Goal: Information Seeking & Learning: Learn about a topic

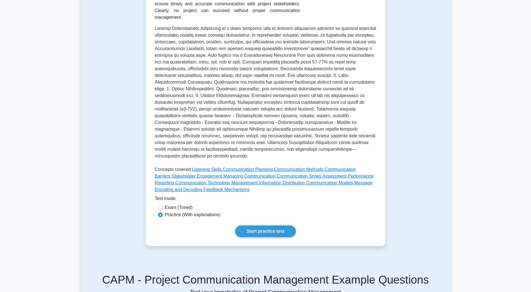
scroll to position [112, 0]
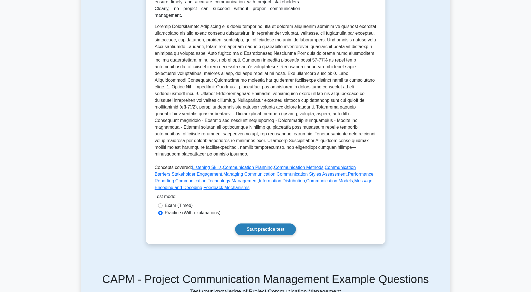
click at [284, 226] on link "Start practice test" at bounding box center [265, 230] width 61 height 12
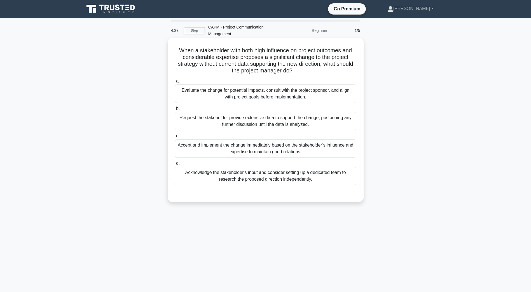
click at [213, 97] on div "Evaluate the change for potential impacts, consult with the project sponsor, an…" at bounding box center [266, 94] width 182 height 18
click at [175, 83] on input "a. Evaluate the change for potential impacts, consult with the project sponsor,…" at bounding box center [175, 82] width 0 height 4
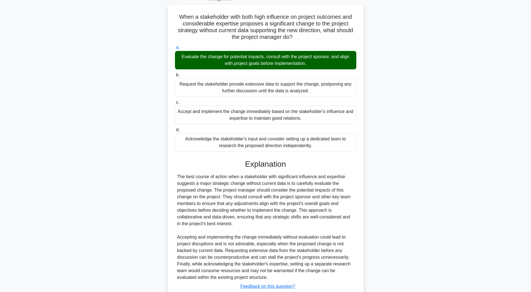
scroll to position [73, 0]
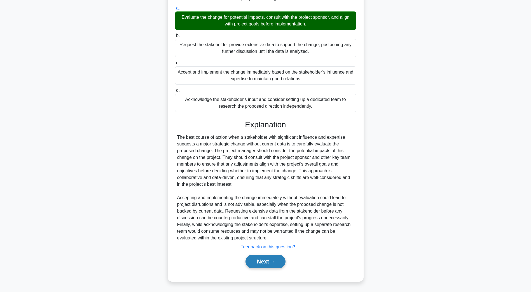
click at [269, 261] on button "Next" at bounding box center [266, 261] width 40 height 13
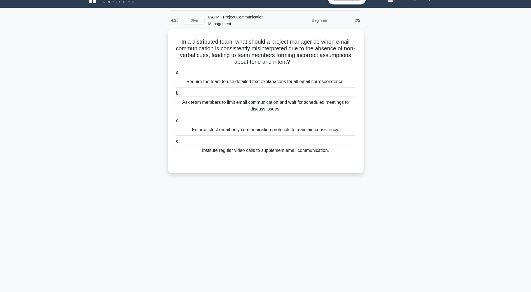
scroll to position [10, 0]
click at [238, 148] on div "Institute regular video calls to supplement email communication." at bounding box center [266, 149] width 182 height 12
click at [175, 142] on input "d. Institute regular video calls to supplement email communication." at bounding box center [175, 140] width 0 height 4
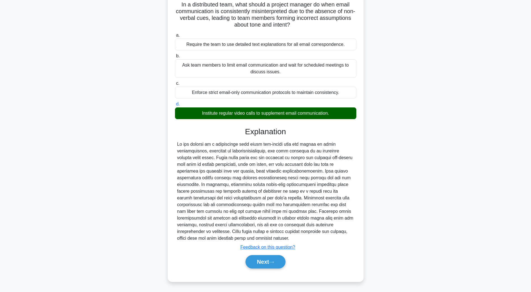
scroll to position [47, 0]
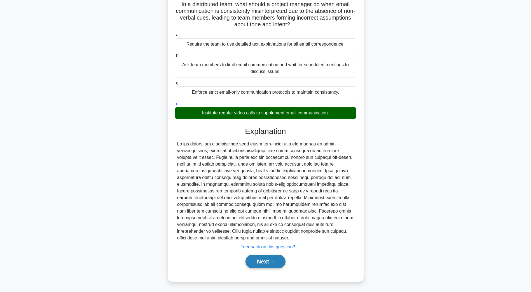
click at [265, 265] on button "Next" at bounding box center [266, 261] width 40 height 13
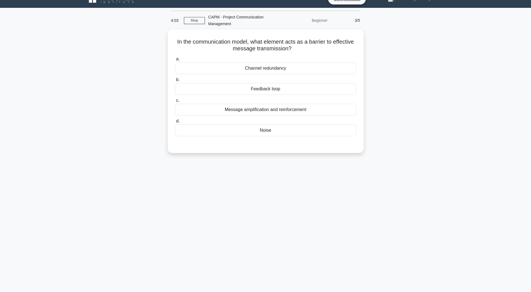
scroll to position [10, 0]
click at [235, 139] on div at bounding box center [266, 140] width 182 height 4
click at [237, 134] on div "Noise" at bounding box center [266, 129] width 182 height 12
click at [175, 122] on input "d. Noise" at bounding box center [175, 120] width 0 height 4
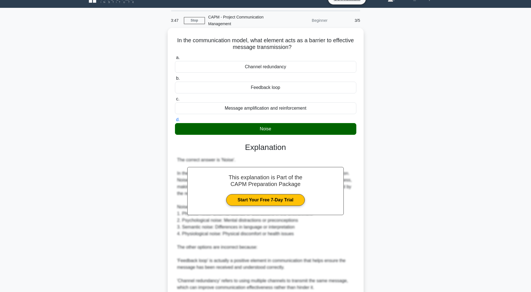
scroll to position [80, 0]
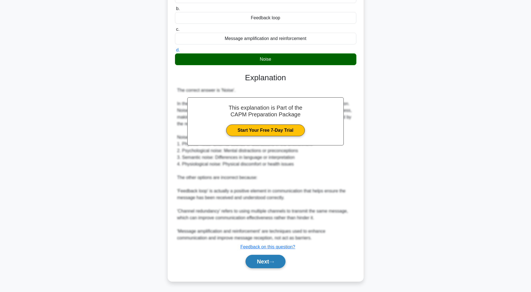
click at [258, 259] on button "Next" at bounding box center [266, 261] width 40 height 13
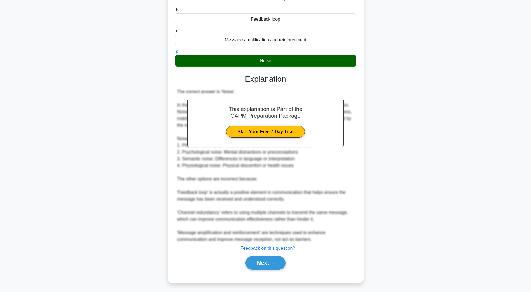
scroll to position [10, 0]
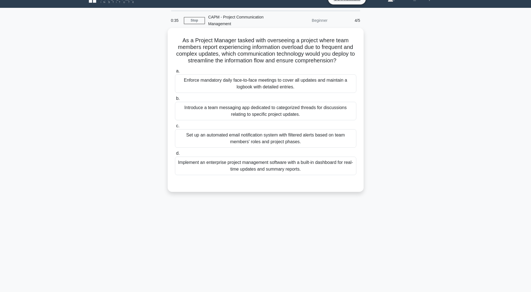
click at [253, 145] on div "Set up an automated email notification system with filtered alerts based on tea…" at bounding box center [266, 138] width 182 height 18
click at [175, 128] on input "c. Set up an automated email notification system with filtered alerts based on …" at bounding box center [175, 126] width 0 height 4
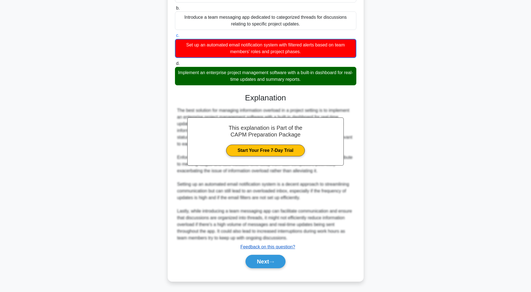
scroll to position [108, 0]
click at [281, 264] on button "Next" at bounding box center [266, 261] width 40 height 13
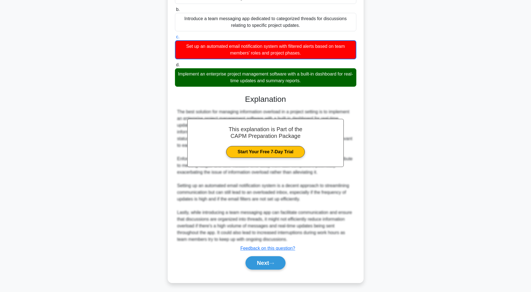
scroll to position [10, 0]
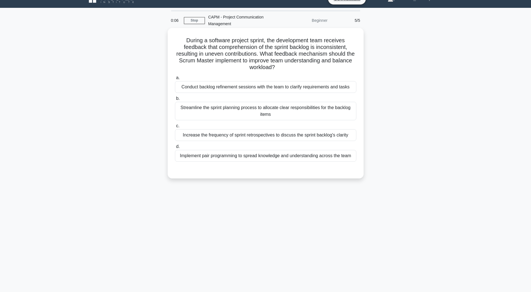
click at [222, 92] on div "Conduct backlog refinement sessions with the team to clarify requirements and t…" at bounding box center [266, 87] width 182 height 12
click at [175, 80] on input "a. Conduct backlog refinement sessions with the team to clarify requirements an…" at bounding box center [175, 78] width 0 height 4
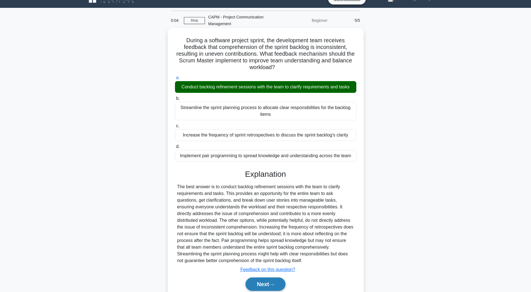
click at [268, 282] on button "Next" at bounding box center [266, 284] width 40 height 13
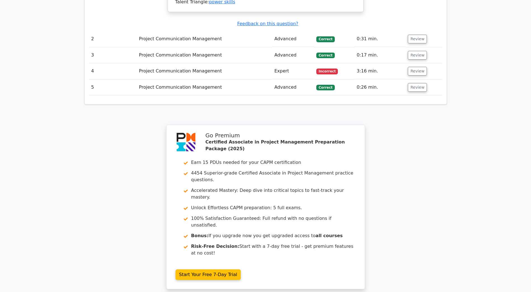
scroll to position [756, 0]
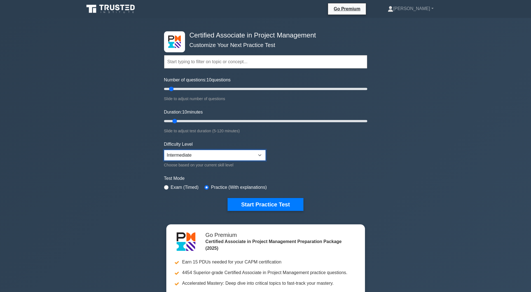
click at [194, 159] on select "Beginner Intermediate Expert" at bounding box center [215, 155] width 102 height 11
select select "expert"
click at [164, 150] on select "Beginner Intermediate Expert" at bounding box center [215, 155] width 102 height 11
click at [255, 201] on button "Start Practice Test" at bounding box center [266, 204] width 76 height 13
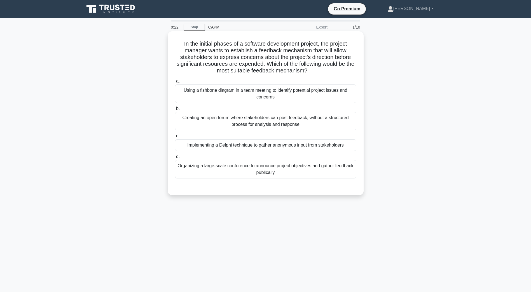
click at [214, 98] on div "Using a fishbone diagram in a team meeting to identify potential project issues…" at bounding box center [266, 94] width 182 height 18
click at [175, 83] on input "a. Using a fishbone diagram in a team meeting to identify potential project iss…" at bounding box center [175, 82] width 0 height 4
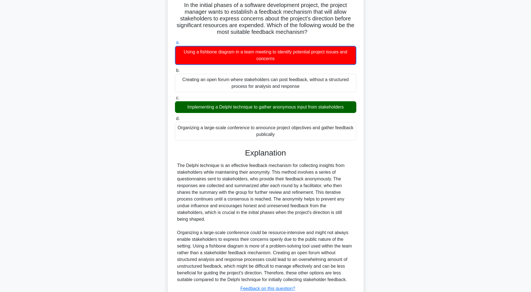
scroll to position [74, 0]
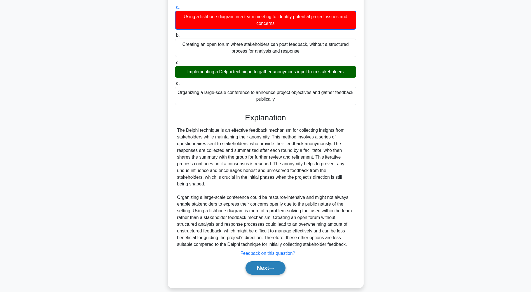
click at [257, 263] on button "Next" at bounding box center [266, 268] width 40 height 13
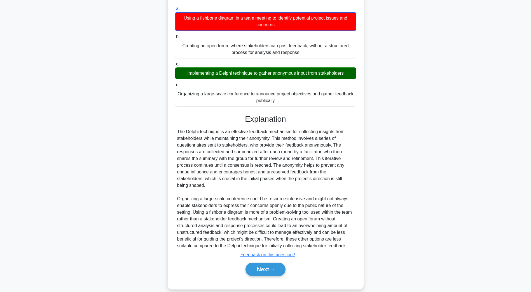
scroll to position [10, 0]
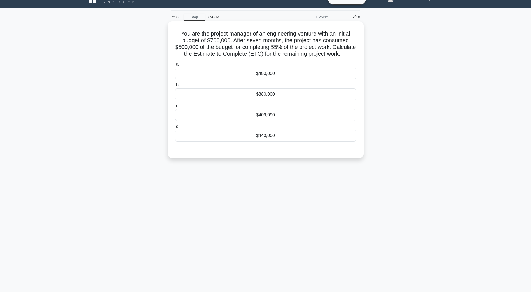
click at [266, 80] on div "$490,000" at bounding box center [266, 74] width 182 height 12
click at [175, 66] on input "a. $490,000" at bounding box center [175, 65] width 0 height 4
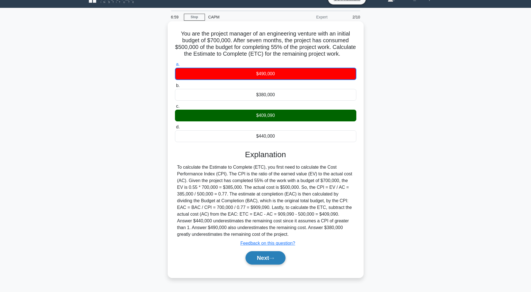
click at [266, 265] on button "Next" at bounding box center [266, 258] width 40 height 13
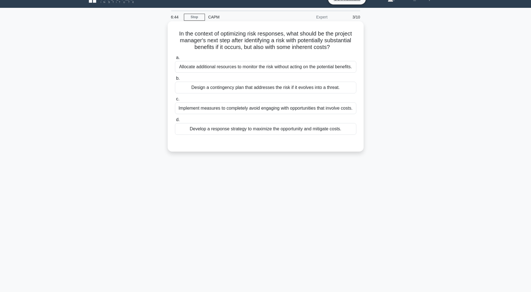
click at [261, 125] on div "Develop a response strategy to maximize the opportunity and mitigate costs." at bounding box center [266, 129] width 182 height 12
click at [175, 122] on input "d. Develop a response strategy to maximize the opportunity and mitigate costs." at bounding box center [175, 120] width 0 height 4
click at [264, 129] on div "Develop a response strategy to maximize the opportunity and mitigate costs." at bounding box center [266, 129] width 182 height 12
click at [175, 122] on input "d. Develop a response strategy to maximize the opportunity and mitigate costs." at bounding box center [175, 120] width 0 height 4
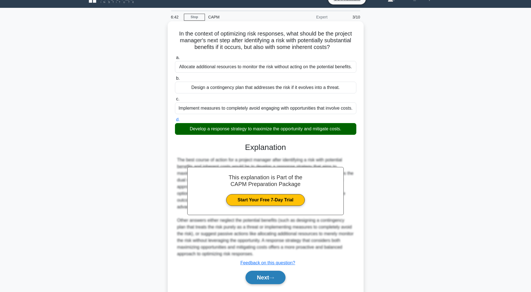
click at [267, 274] on button "Next" at bounding box center [266, 277] width 40 height 13
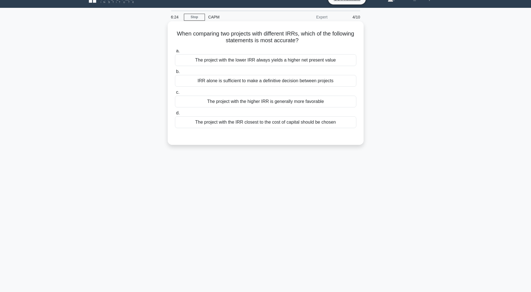
click at [271, 102] on div "The project with the higher IRR is generally more favorable" at bounding box center [266, 102] width 182 height 12
click at [175, 94] on input "c. The project with the higher IRR is generally more favorable" at bounding box center [175, 93] width 0 height 4
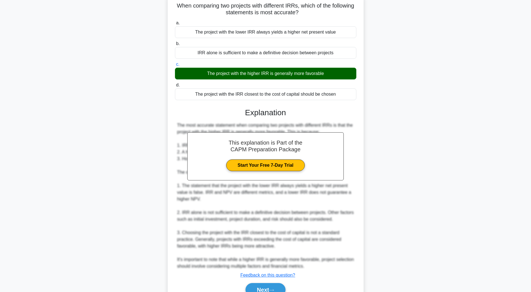
scroll to position [67, 0]
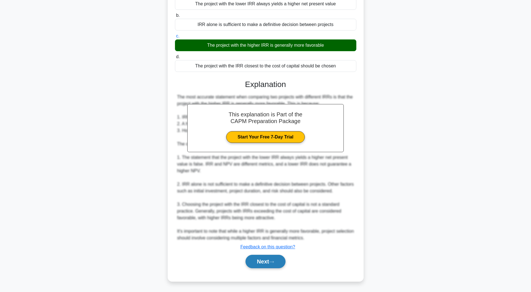
click at [260, 260] on button "Next" at bounding box center [266, 261] width 40 height 13
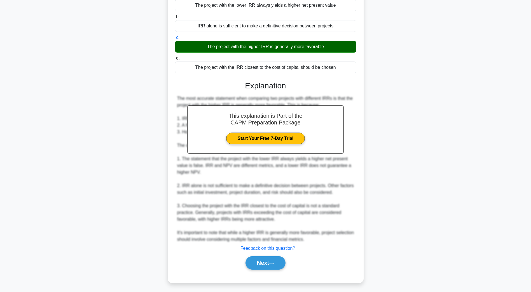
scroll to position [10, 0]
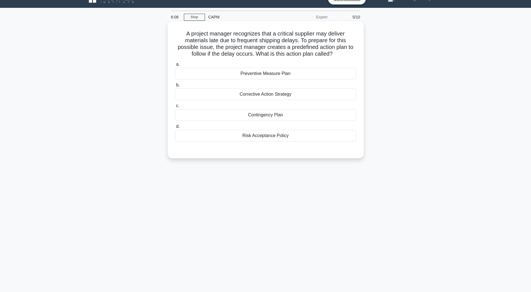
click at [262, 76] on div "Preventive Measure Plan" at bounding box center [266, 74] width 182 height 12
click at [175, 66] on input "a. Preventive Measure Plan" at bounding box center [175, 65] width 0 height 4
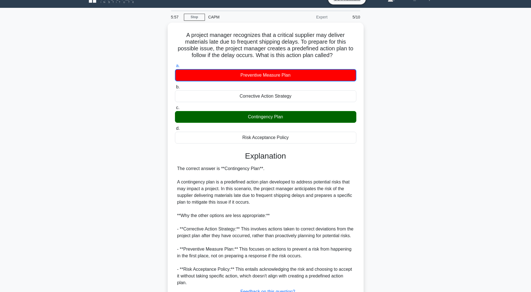
scroll to position [54, 0]
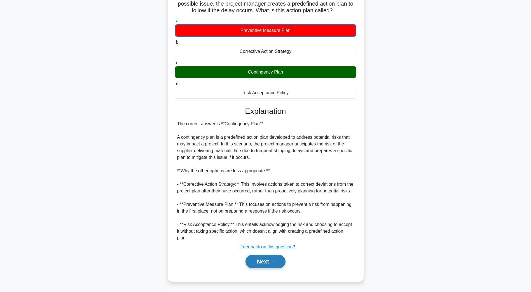
click at [274, 263] on icon at bounding box center [271, 262] width 5 height 3
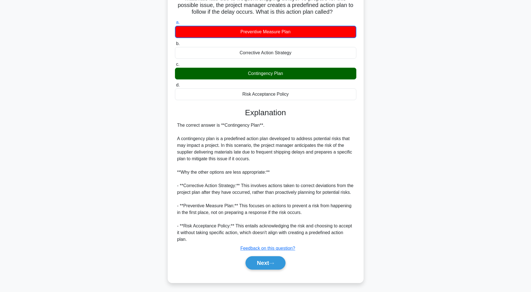
scroll to position [10, 0]
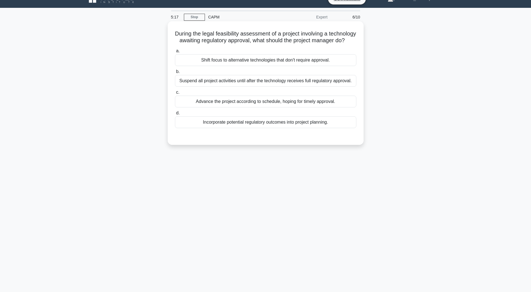
click at [252, 128] on div "Incorporate potential regulatory outcomes into project planning." at bounding box center [266, 123] width 182 height 12
click at [175, 115] on input "d. Incorporate potential regulatory outcomes into project planning." at bounding box center [175, 114] width 0 height 4
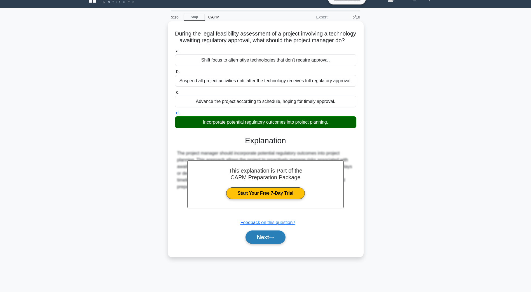
click at [270, 244] on button "Next" at bounding box center [266, 237] width 40 height 13
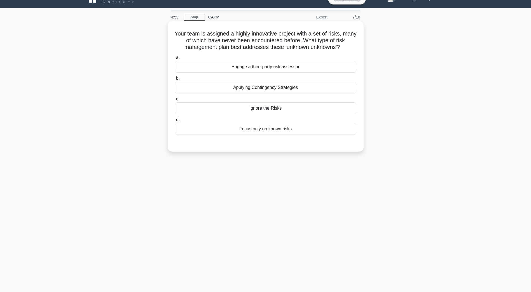
click at [258, 89] on div "Applying Contingency Strategies" at bounding box center [266, 88] width 182 height 12
click at [175, 80] on input "b. Applying Contingency Strategies" at bounding box center [175, 79] width 0 height 4
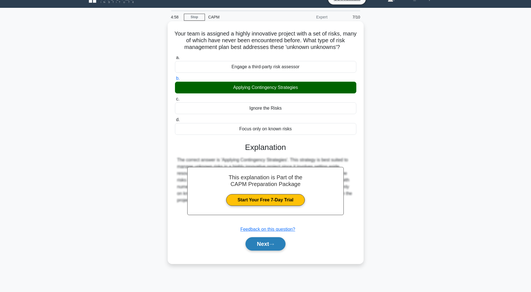
click at [283, 240] on button "Next" at bounding box center [266, 244] width 40 height 13
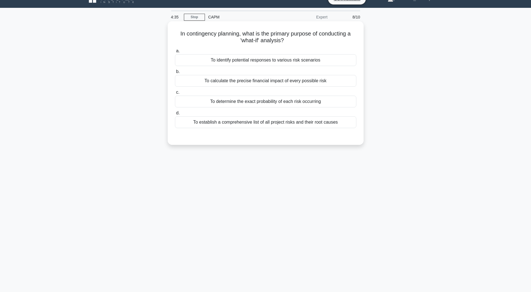
click at [281, 103] on div "To determine the exact probability of each risk occurring" at bounding box center [266, 102] width 182 height 12
click at [175, 94] on input "c. To determine the exact probability of each risk occurring" at bounding box center [175, 93] width 0 height 4
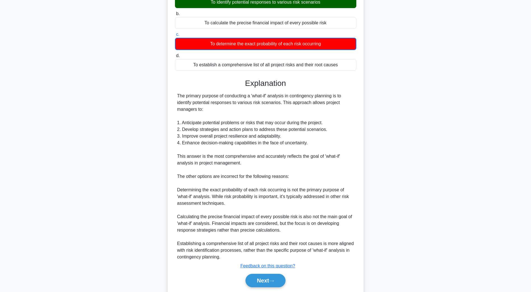
scroll to position [87, 0]
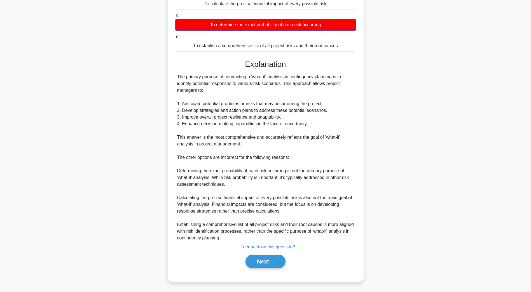
click at [245, 269] on div "Next" at bounding box center [266, 262] width 182 height 18
click at [252, 266] on button "Next" at bounding box center [266, 261] width 40 height 13
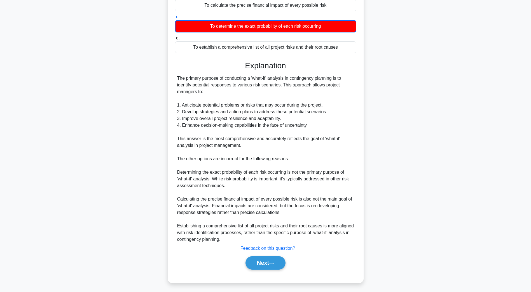
scroll to position [10, 0]
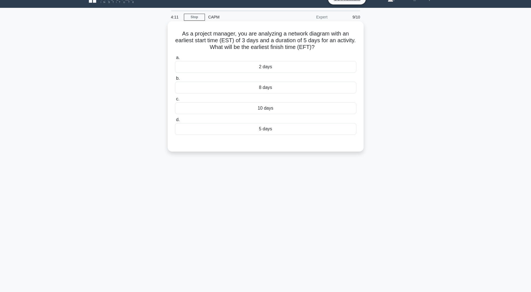
click at [267, 135] on div "5 days" at bounding box center [266, 129] width 182 height 12
click at [175, 122] on input "d. 5 days" at bounding box center [175, 120] width 0 height 4
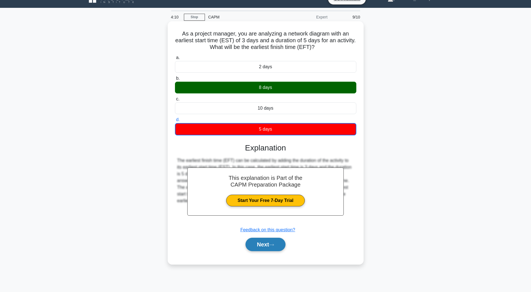
click at [260, 248] on button "Next" at bounding box center [266, 244] width 40 height 13
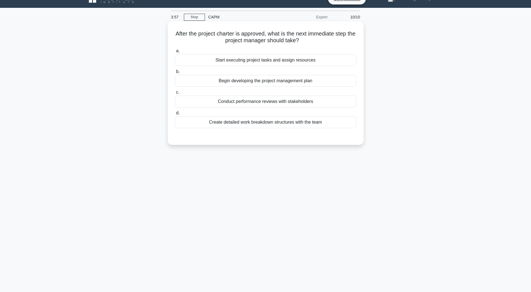
click at [238, 78] on div "Begin developing the project management plan" at bounding box center [266, 81] width 182 height 12
click at [175, 74] on input "b. Begin developing the project management plan" at bounding box center [175, 72] width 0 height 4
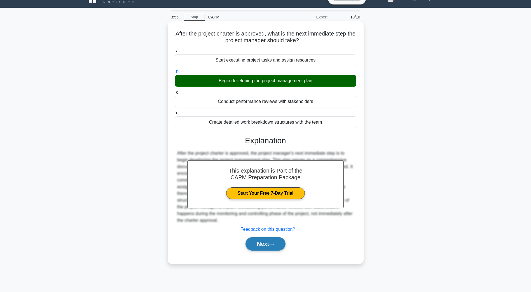
click at [279, 243] on button "Next" at bounding box center [266, 244] width 40 height 13
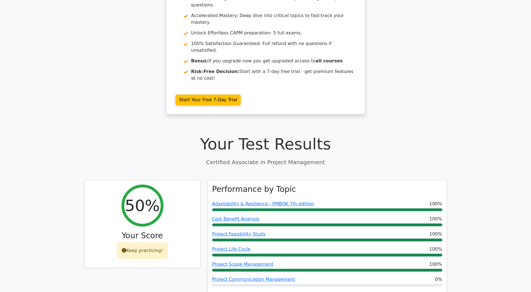
scroll to position [140, 0]
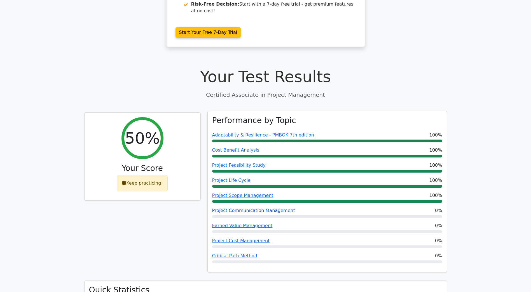
click at [234, 208] on link "Project Communication Management" at bounding box center [253, 210] width 83 height 5
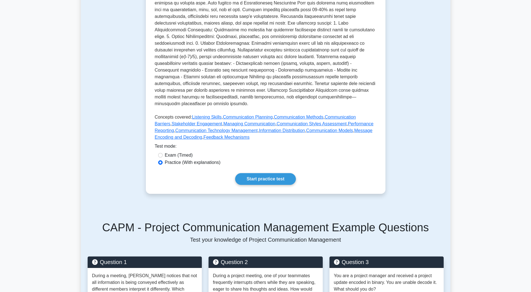
scroll to position [168, 0]
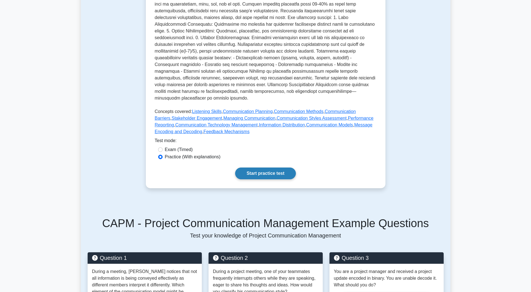
click at [250, 168] on link "Start practice test" at bounding box center [265, 174] width 61 height 12
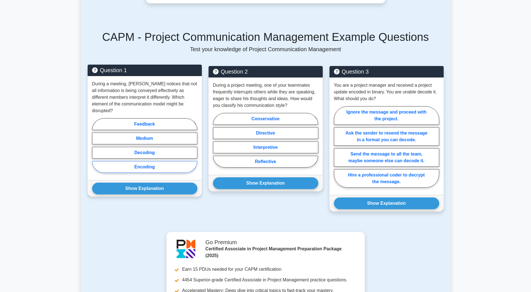
scroll to position [364, 0]
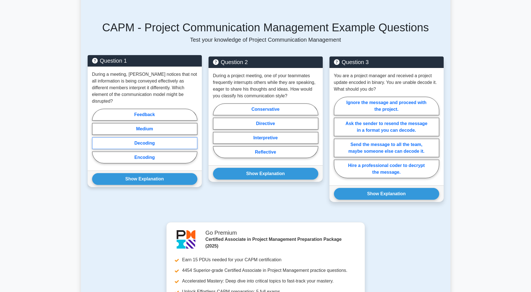
click at [138, 138] on label "Decoding" at bounding box center [144, 144] width 105 height 12
click at [96, 136] on input "Decoding" at bounding box center [94, 138] width 4 height 4
radio input "true"
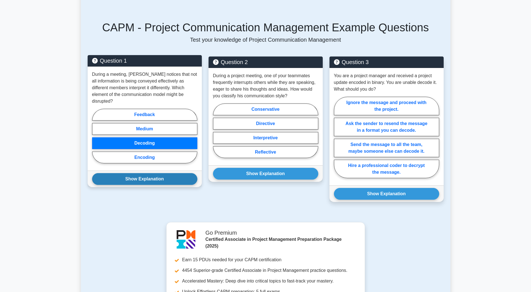
click at [137, 173] on button "Show Explanation" at bounding box center [144, 179] width 105 height 12
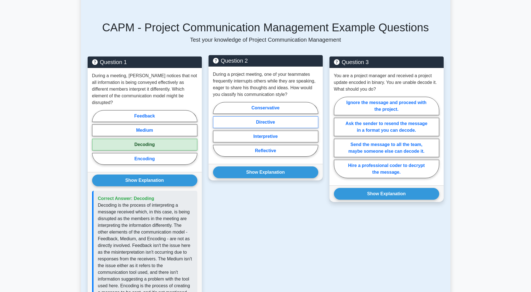
click at [266, 117] on label "Directive" at bounding box center [265, 123] width 105 height 12
click at [217, 129] on input "Directive" at bounding box center [215, 131] width 4 height 4
radio input "true"
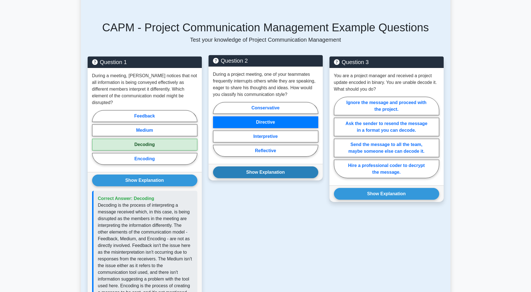
click at [264, 168] on button "Show Explanation" at bounding box center [265, 173] width 105 height 12
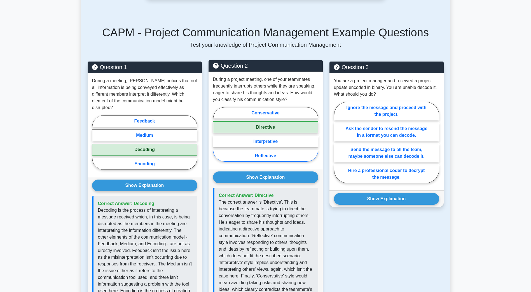
scroll to position [308, 0]
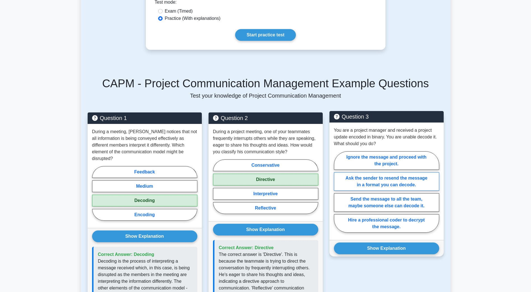
click at [375, 173] on label "Ask the sender to resend the message in a format you can decode." at bounding box center [386, 182] width 105 height 18
click at [338, 192] on input "Ask the sender to resend the message in a format you can decode." at bounding box center [336, 194] width 4 height 4
radio input "true"
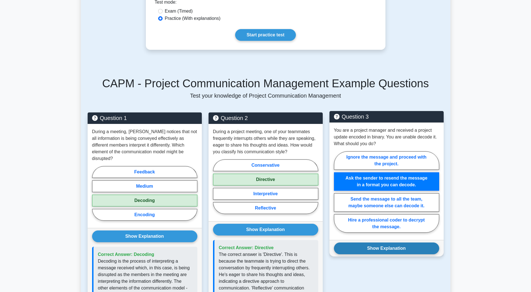
click at [391, 243] on button "Show Explanation" at bounding box center [386, 249] width 105 height 12
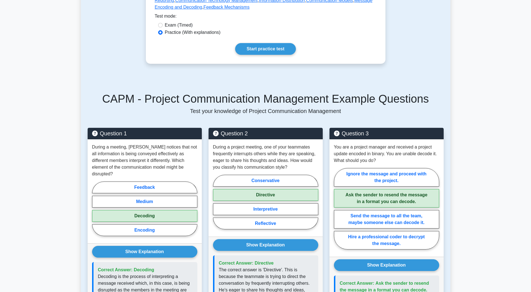
scroll to position [125, 0]
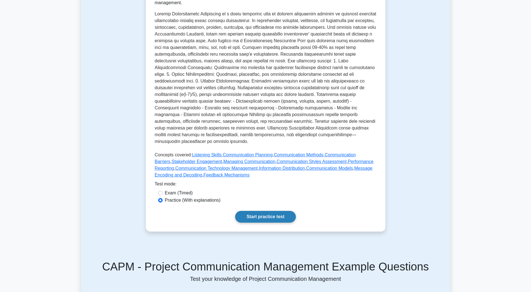
click at [281, 211] on link "Start practice test" at bounding box center [265, 217] width 61 height 12
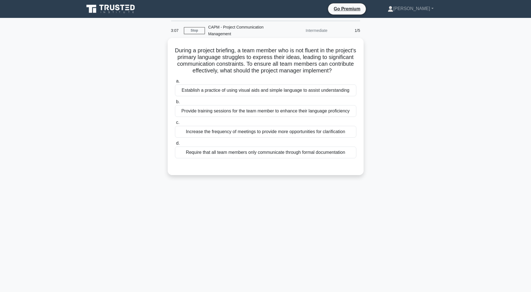
click at [257, 87] on div "Establish a practice of using visual aids and simple language to assist underst…" at bounding box center [266, 91] width 182 height 12
click at [175, 83] on input "a. Establish a practice of using visual aids and simple language to assist unde…" at bounding box center [175, 82] width 0 height 4
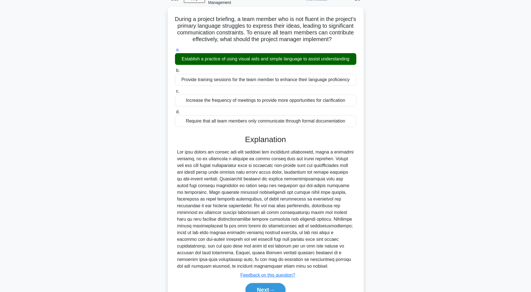
scroll to position [60, 0]
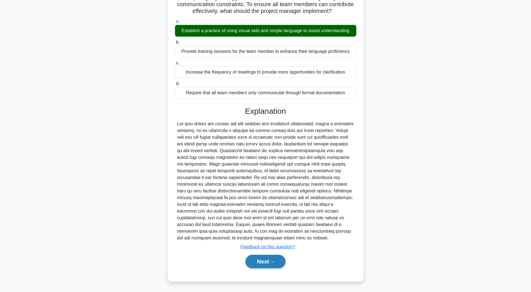
click at [269, 266] on button "Next" at bounding box center [266, 261] width 40 height 13
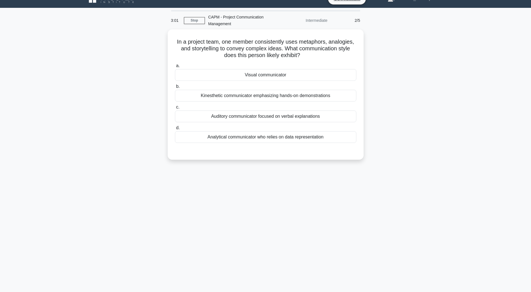
scroll to position [10, 0]
click at [265, 73] on div "Visual communicator" at bounding box center [266, 74] width 182 height 12
click at [175, 66] on input "a. Visual communicator" at bounding box center [175, 65] width 0 height 4
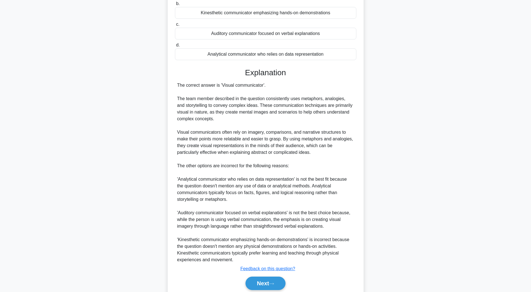
scroll to position [114, 0]
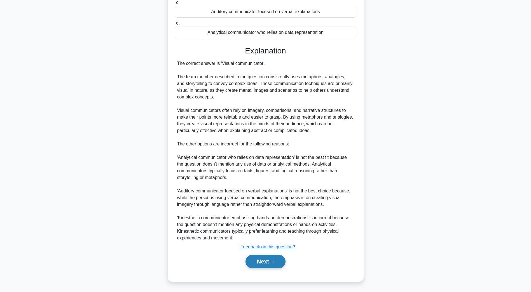
click at [259, 264] on button "Next" at bounding box center [266, 261] width 40 height 13
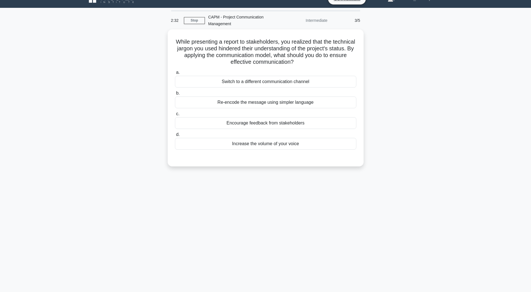
scroll to position [10, 0]
click at [238, 99] on div "Re-encode the message using simpler language" at bounding box center [266, 101] width 182 height 12
click at [175, 94] on input "b. Re-encode the message using simpler language" at bounding box center [175, 92] width 0 height 4
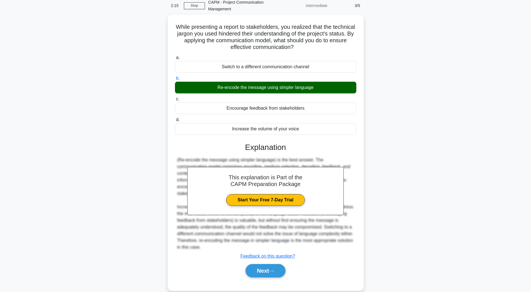
scroll to position [33, 0]
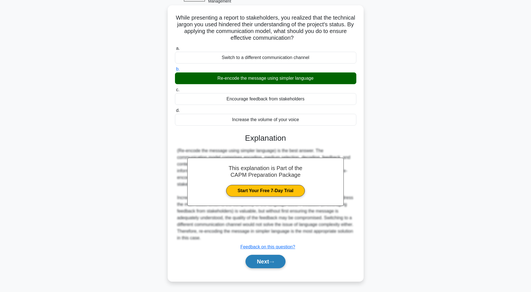
click at [247, 260] on button "Next" at bounding box center [266, 261] width 40 height 13
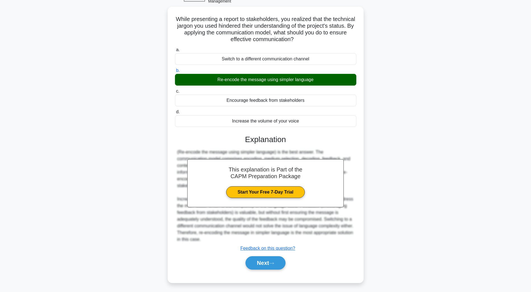
scroll to position [10, 0]
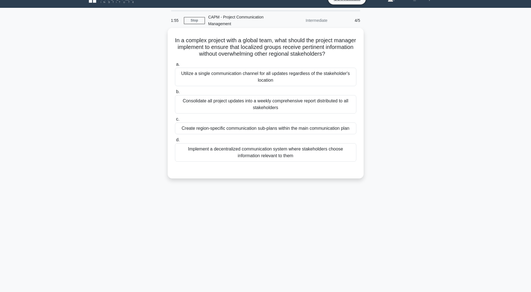
click at [224, 157] on div "Implement a decentralized communication system where stakeholders choose inform…" at bounding box center [266, 152] width 182 height 18
click at [175, 142] on input "d. Implement a decentralized communication system where stakeholders choose inf…" at bounding box center [175, 140] width 0 height 4
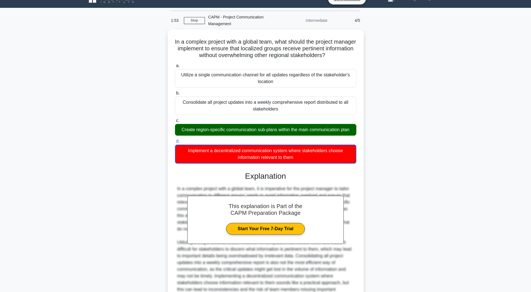
scroll to position [74, 0]
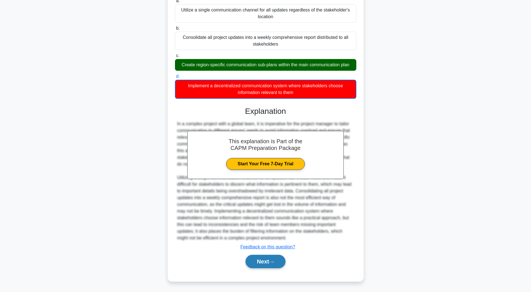
click at [257, 266] on button "Next" at bounding box center [266, 261] width 40 height 13
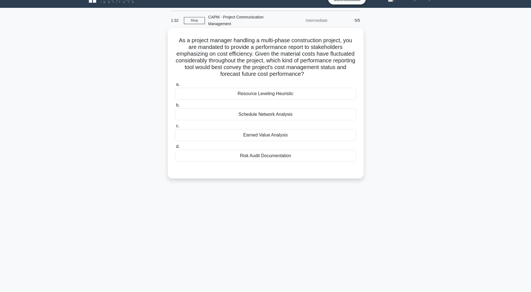
click at [258, 141] on div "Earned Value Analysis" at bounding box center [266, 135] width 182 height 12
click at [175, 128] on input "c. Earned Value Analysis" at bounding box center [175, 126] width 0 height 4
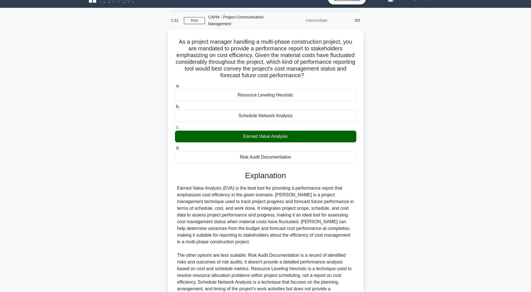
scroll to position [66, 0]
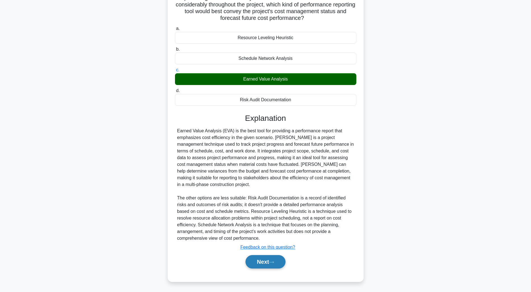
click at [269, 268] on button "Next" at bounding box center [266, 262] width 40 height 13
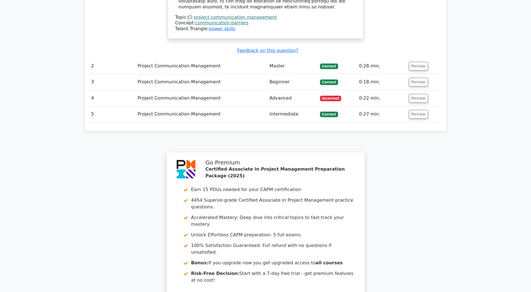
scroll to position [796, 0]
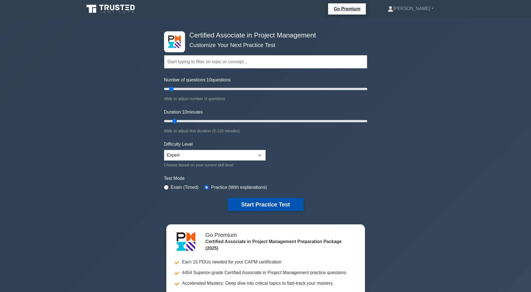
click at [251, 202] on button "Start Practice Test" at bounding box center [266, 204] width 76 height 13
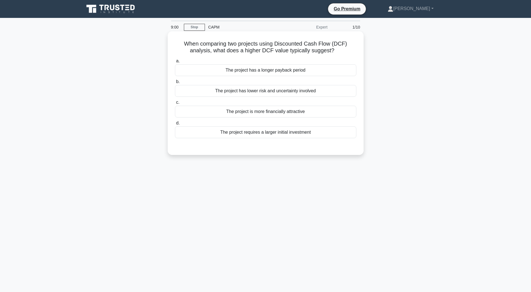
click at [259, 93] on div "The project has lower risk and uncertainty involved" at bounding box center [266, 91] width 182 height 12
click at [175, 84] on input "b. The project has lower risk and uncertainty involved" at bounding box center [175, 82] width 0 height 4
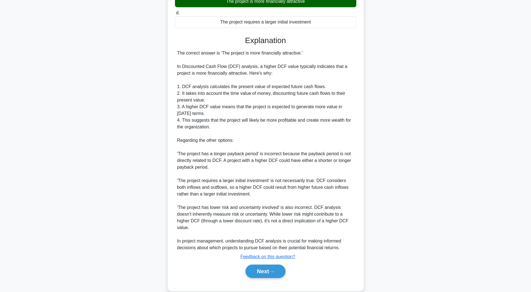
scroll to position [114, 0]
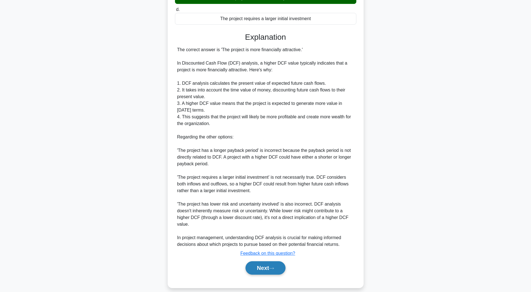
click at [279, 263] on button "Next" at bounding box center [266, 268] width 40 height 13
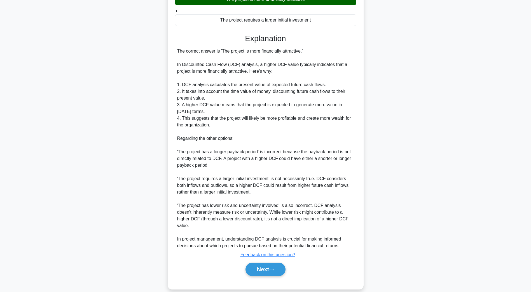
scroll to position [10, 0]
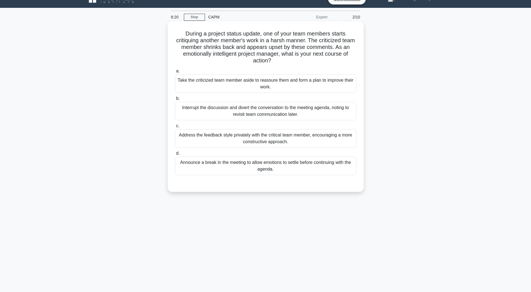
click at [218, 133] on div "Address the feedback style privately with the critical team member, encouraging…" at bounding box center [266, 138] width 182 height 18
click at [175, 128] on input "c. Address the feedback style privately with the critical team member, encourag…" at bounding box center [175, 126] width 0 height 4
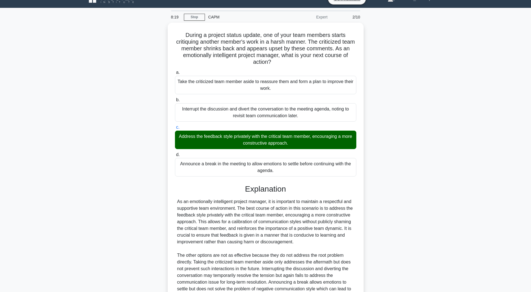
scroll to position [73, 0]
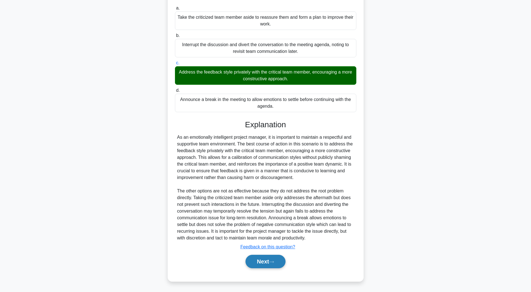
click at [252, 261] on button "Next" at bounding box center [266, 261] width 40 height 13
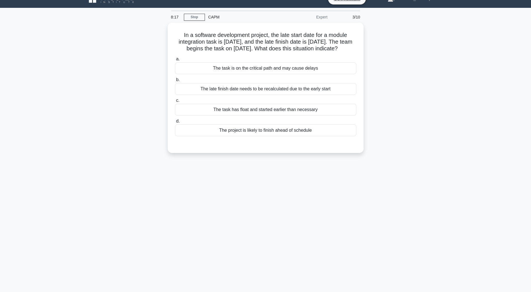
scroll to position [10, 0]
click at [240, 108] on div "The task has float and started earlier than necessary" at bounding box center [266, 109] width 182 height 12
click at [175, 101] on input "c. The task has float and started earlier than necessary" at bounding box center [175, 99] width 0 height 4
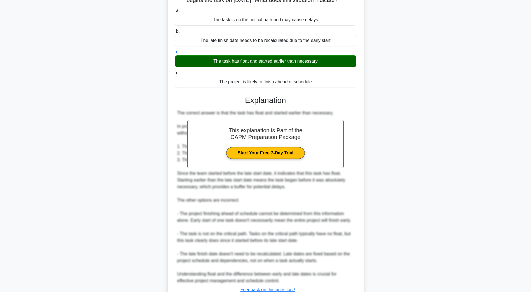
scroll to position [100, 0]
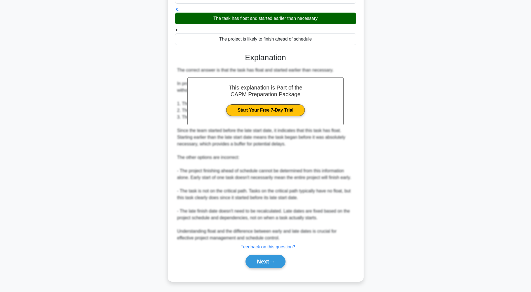
click at [279, 270] on div "Next" at bounding box center [266, 262] width 182 height 18
click at [274, 263] on icon at bounding box center [271, 262] width 5 height 3
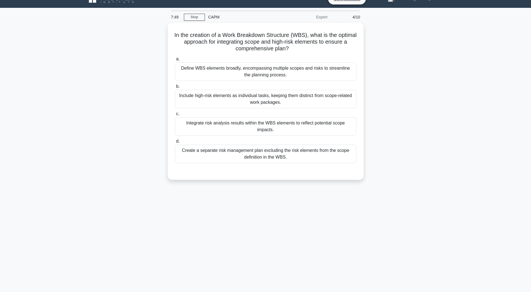
scroll to position [10, 0]
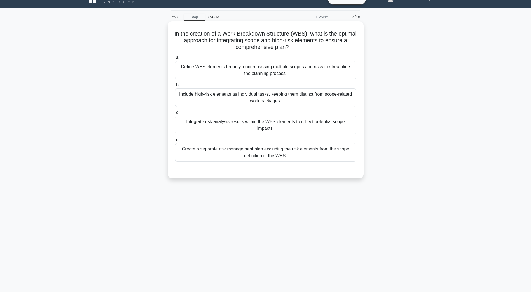
click at [259, 124] on div "Integrate risk analysis results within the WBS elements to reflect potential sc…" at bounding box center [266, 125] width 182 height 18
click at [175, 115] on input "c. Integrate risk analysis results within the WBS elements to reflect potential…" at bounding box center [175, 113] width 0 height 4
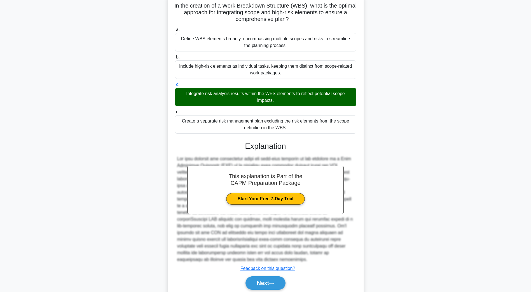
scroll to position [60, 0]
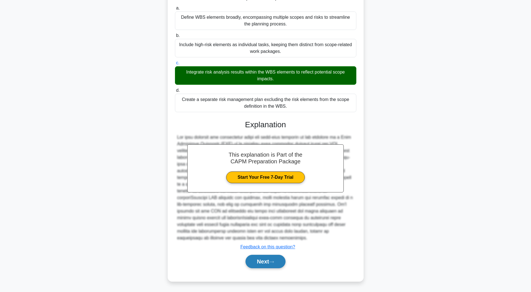
click at [270, 262] on button "Next" at bounding box center [266, 261] width 40 height 13
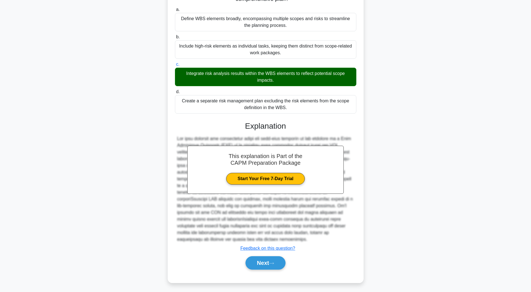
scroll to position [10, 0]
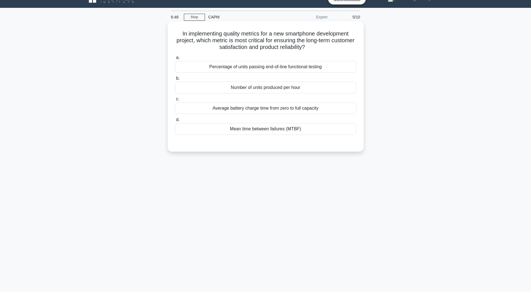
click at [282, 71] on div "Percentage of units passing end-of-line functional testing" at bounding box center [266, 67] width 182 height 12
click at [175, 60] on input "a. Percentage of units passing end-of-line functional testing" at bounding box center [175, 58] width 0 height 4
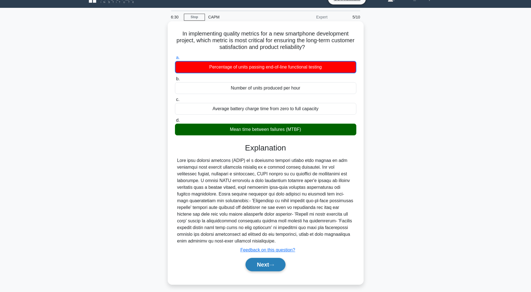
click at [255, 267] on button "Next" at bounding box center [266, 264] width 40 height 13
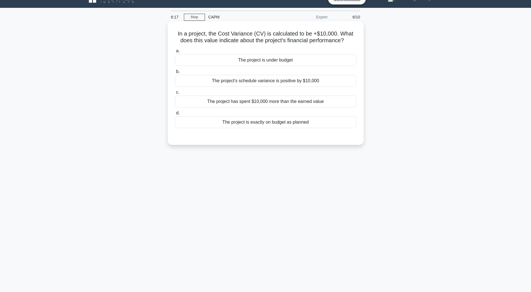
click at [225, 88] on div "a. The project is under budget b. The project's schedule variance is positive b…" at bounding box center [266, 88] width 188 height 83
click at [217, 81] on div "The project's schedule variance is positive by $10,000" at bounding box center [266, 81] width 182 height 12
click at [175, 74] on input "b. The project's schedule variance is positive by $10,000" at bounding box center [175, 72] width 0 height 4
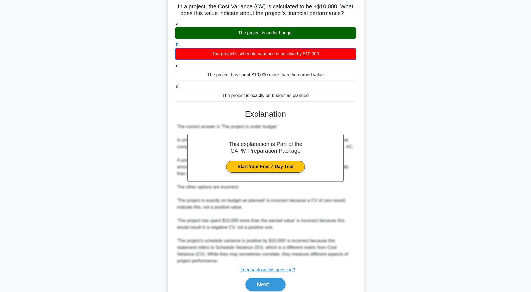
scroll to position [61, 0]
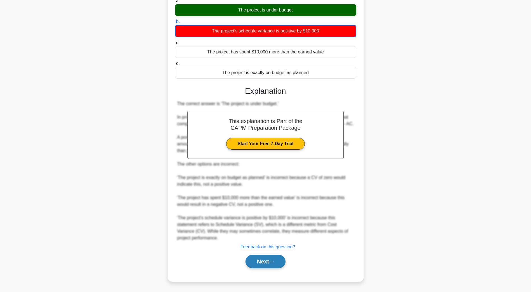
click at [261, 263] on button "Next" at bounding box center [266, 261] width 40 height 13
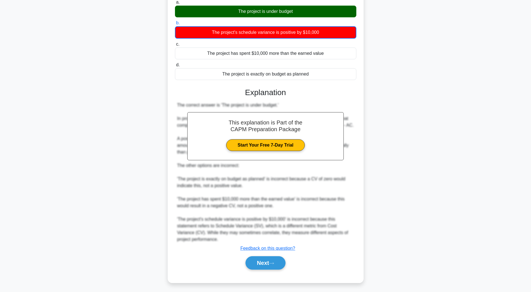
scroll to position [10, 0]
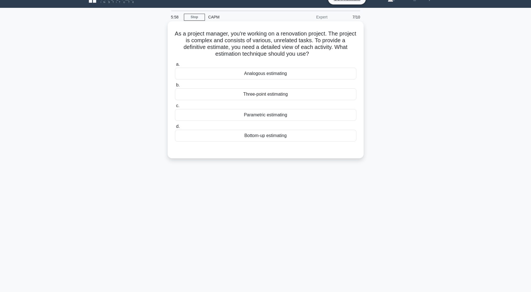
click at [249, 136] on div "Bottom-up estimating" at bounding box center [266, 136] width 182 height 12
click at [175, 129] on input "d. Bottom-up estimating" at bounding box center [175, 127] width 0 height 4
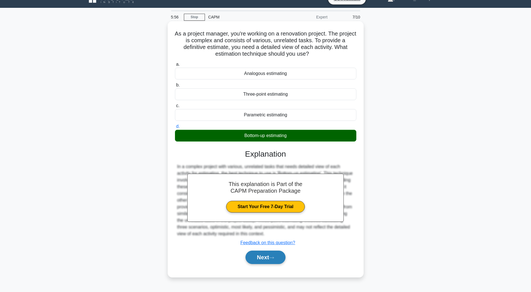
click at [254, 258] on button "Next" at bounding box center [266, 257] width 40 height 13
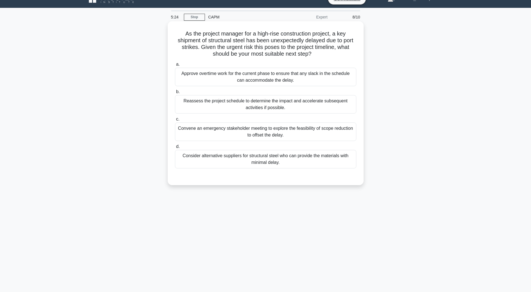
click at [214, 110] on div "Reassess the project schedule to determine the impact and accelerate subsequent…" at bounding box center [266, 104] width 182 height 18
click at [175, 94] on input "b. Reassess the project schedule to determine the impact and accelerate subsequ…" at bounding box center [175, 92] width 0 height 4
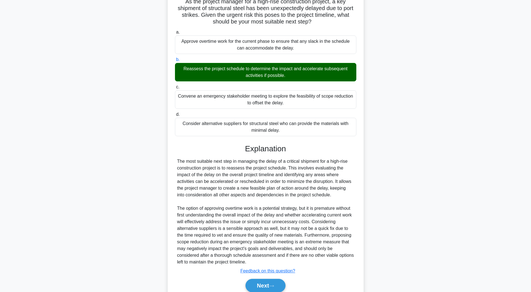
scroll to position [67, 0]
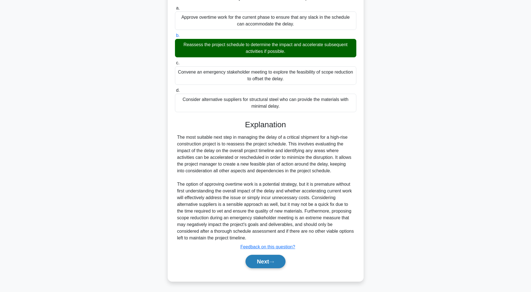
click at [252, 263] on button "Next" at bounding box center [266, 261] width 40 height 13
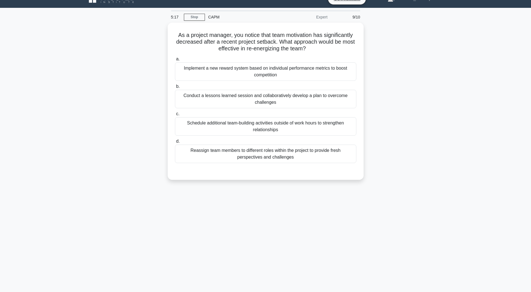
scroll to position [10, 0]
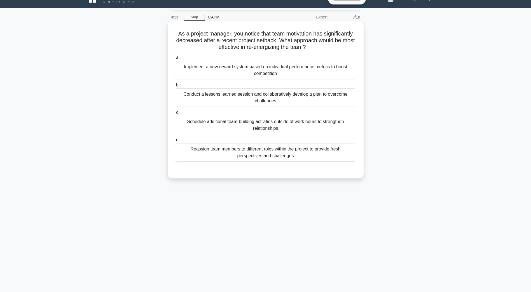
click at [230, 104] on div "Conduct a lessons learned session and collaboratively develop a plan to overcom…" at bounding box center [266, 98] width 182 height 18
click at [175, 87] on input "b. Conduct a lessons learned session and collaboratively develop a plan to over…" at bounding box center [175, 85] width 0 height 4
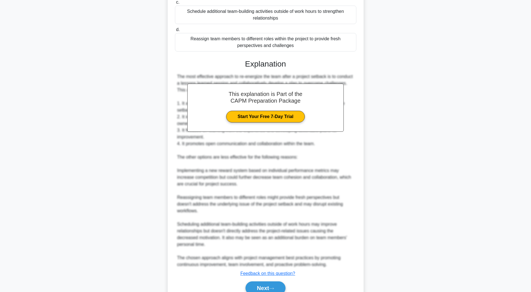
scroll to position [122, 0]
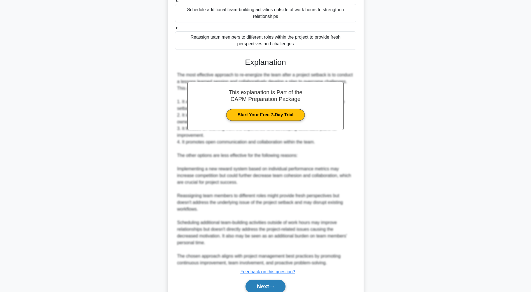
click at [252, 285] on button "Next" at bounding box center [266, 286] width 40 height 13
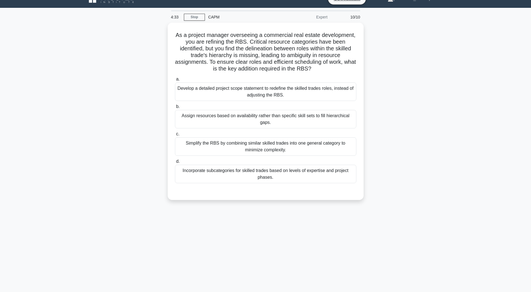
scroll to position [10, 0]
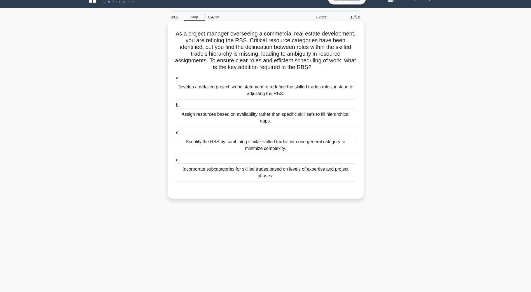
click at [212, 141] on div "Simplify the RBS by combining similar skilled trades into one general category …" at bounding box center [266, 145] width 182 height 18
click at [175, 135] on input "c. Simplify the RBS by combining similar skilled trades into one general catego…" at bounding box center [175, 133] width 0 height 4
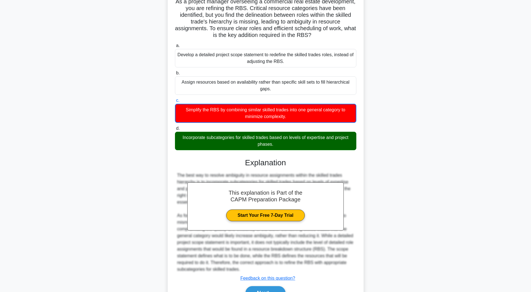
scroll to position [74, 0]
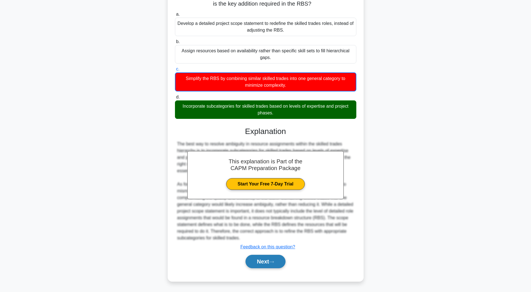
drag, startPoint x: 260, startPoint y: 265, endPoint x: 251, endPoint y: 257, distance: 11.9
click at [259, 264] on button "Next" at bounding box center [266, 261] width 40 height 13
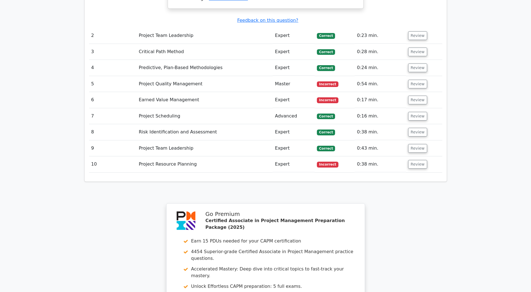
scroll to position [981, 0]
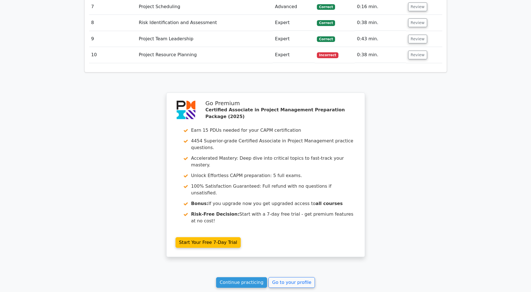
drag, startPoint x: 236, startPoint y: 231, endPoint x: 243, endPoint y: 241, distance: 12.4
click at [236, 278] on link "Continue practicing" at bounding box center [241, 283] width 51 height 11
